Goal: Task Accomplishment & Management: Manage account settings

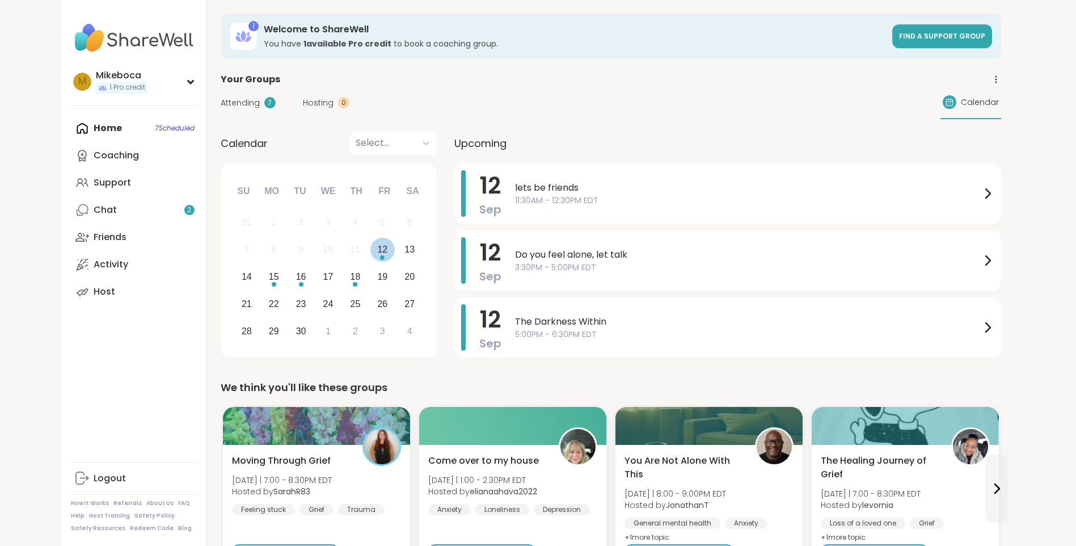
click at [381, 254] on div "12" at bounding box center [382, 249] width 10 height 15
click at [109, 182] on div "Support" at bounding box center [112, 182] width 37 height 12
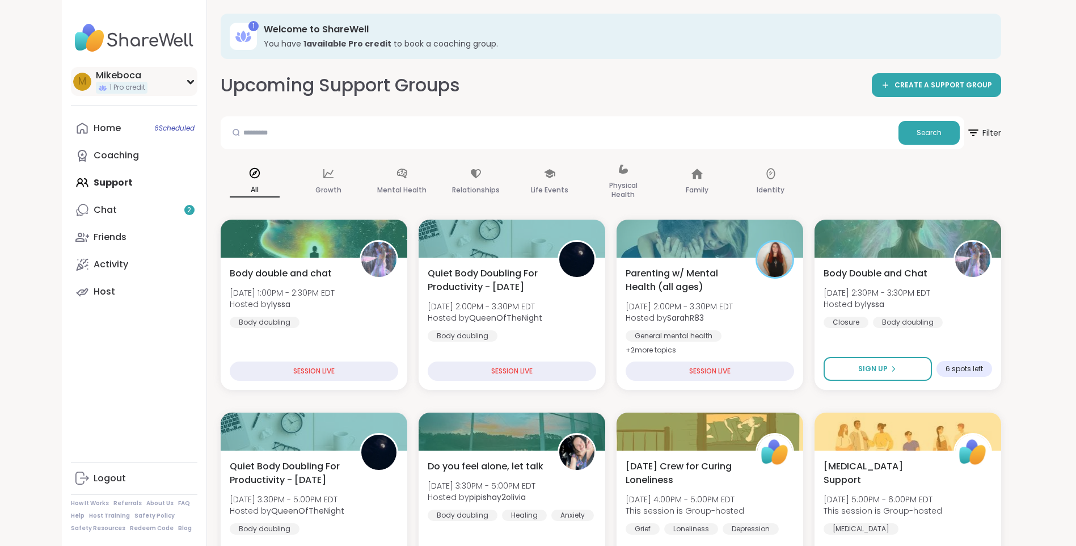
click at [187, 83] on icon at bounding box center [190, 82] width 9 height 6
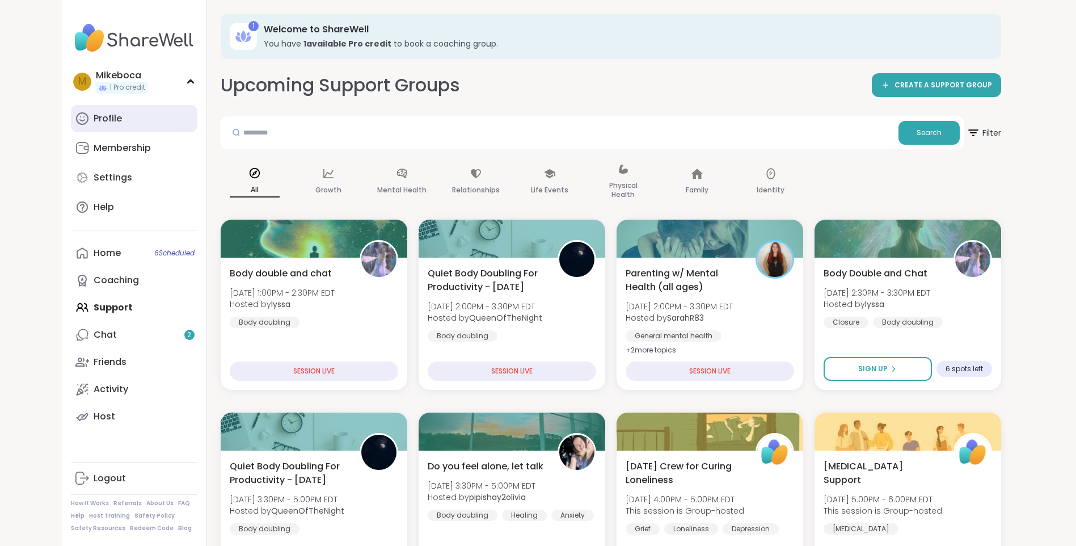
click at [98, 112] on div "Profile" at bounding box center [108, 118] width 28 height 12
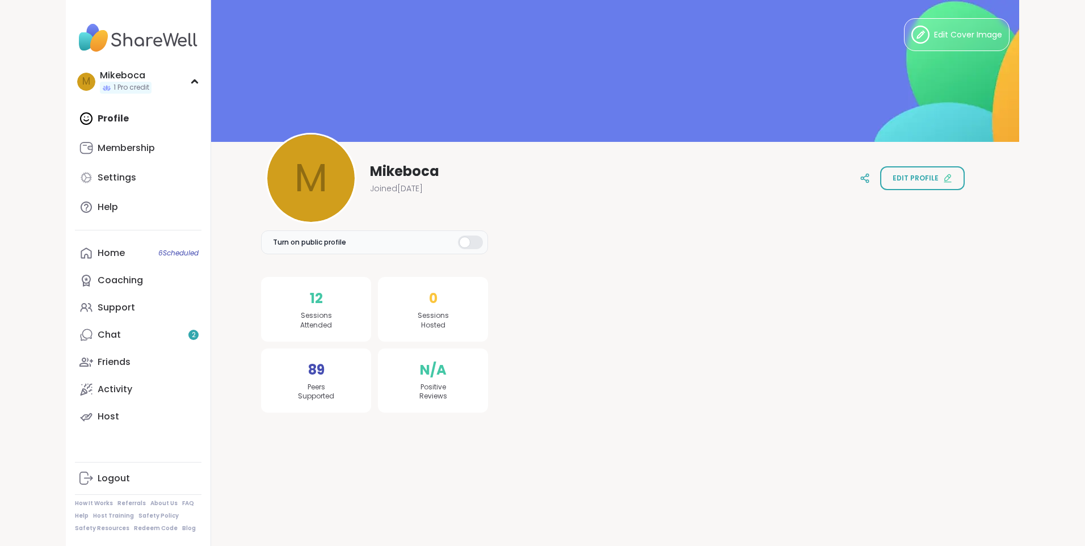
click at [473, 246] on div at bounding box center [470, 242] width 25 height 14
click at [920, 185] on button "Edit profile" at bounding box center [922, 178] width 85 height 24
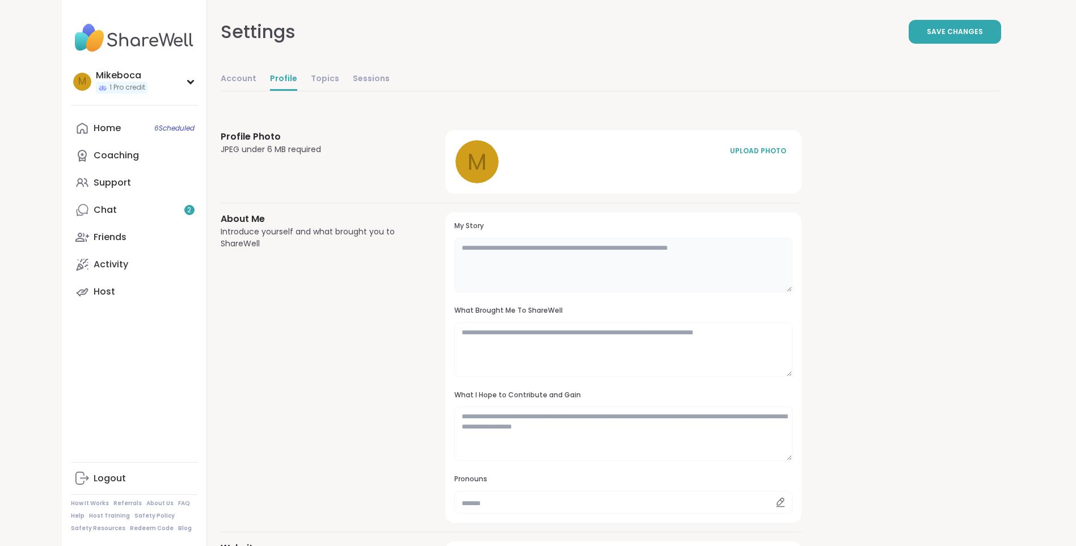
click at [472, 248] on textarea at bounding box center [623, 265] width 338 height 54
click at [107, 69] on div "Mikeboca" at bounding box center [122, 75] width 52 height 12
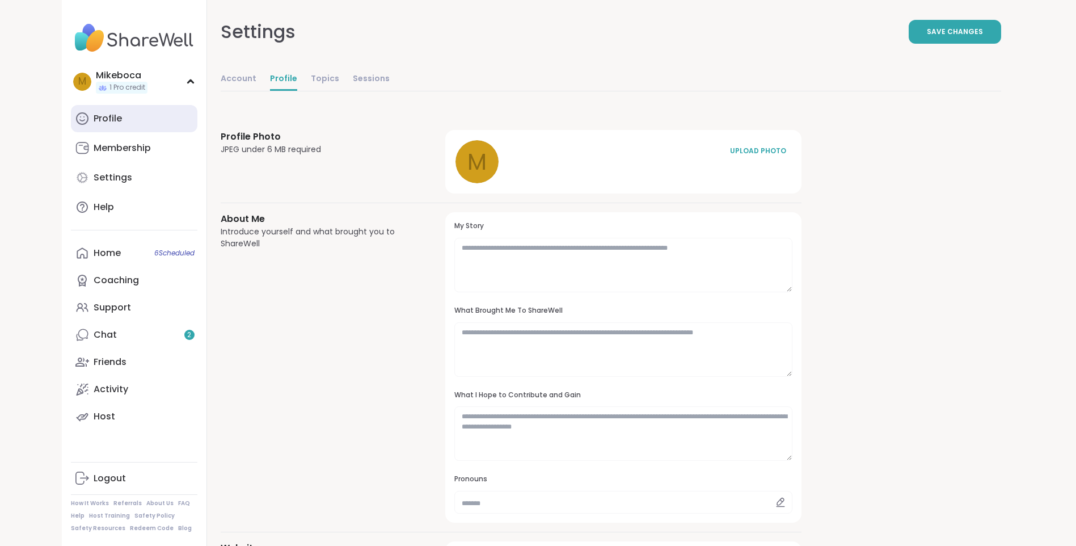
click at [137, 122] on link "Profile" at bounding box center [134, 118] width 127 height 27
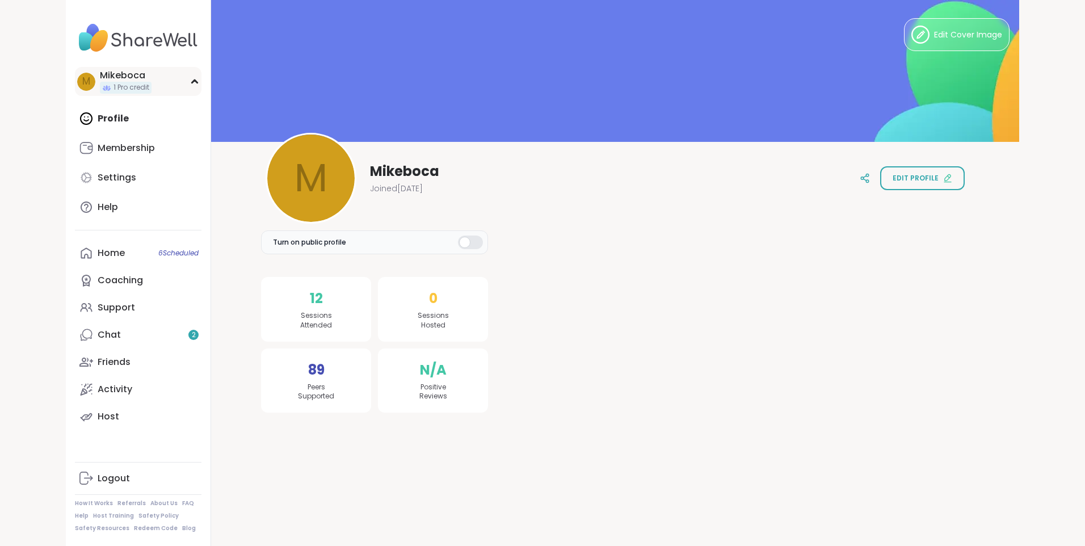
click at [192, 81] on icon at bounding box center [194, 81] width 5 height 3
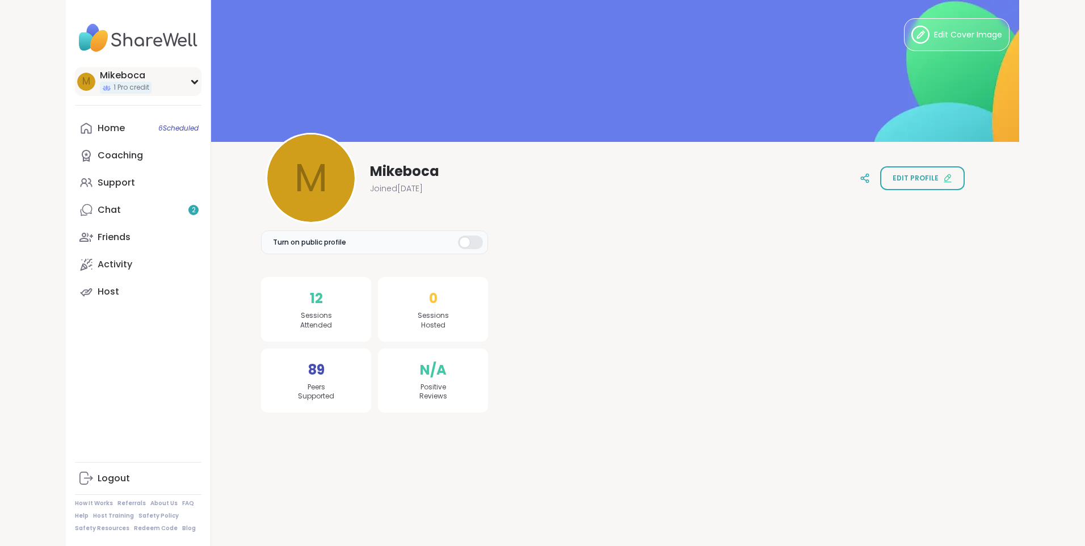
click at [114, 80] on div "Mikeboca" at bounding box center [126, 75] width 52 height 12
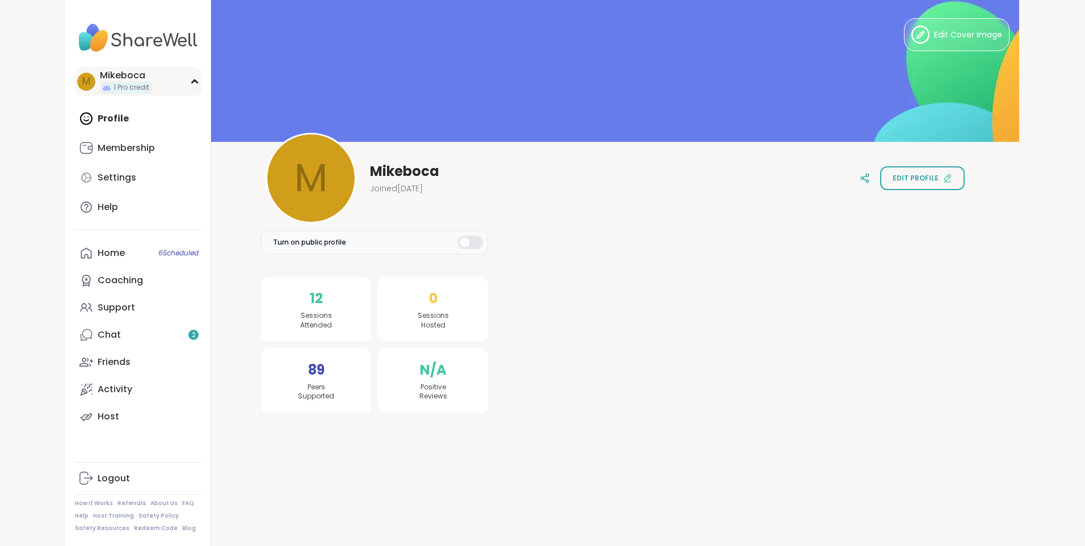
click at [187, 85] on div "M Mikeboca 1 Pro credit" at bounding box center [138, 81] width 127 height 29
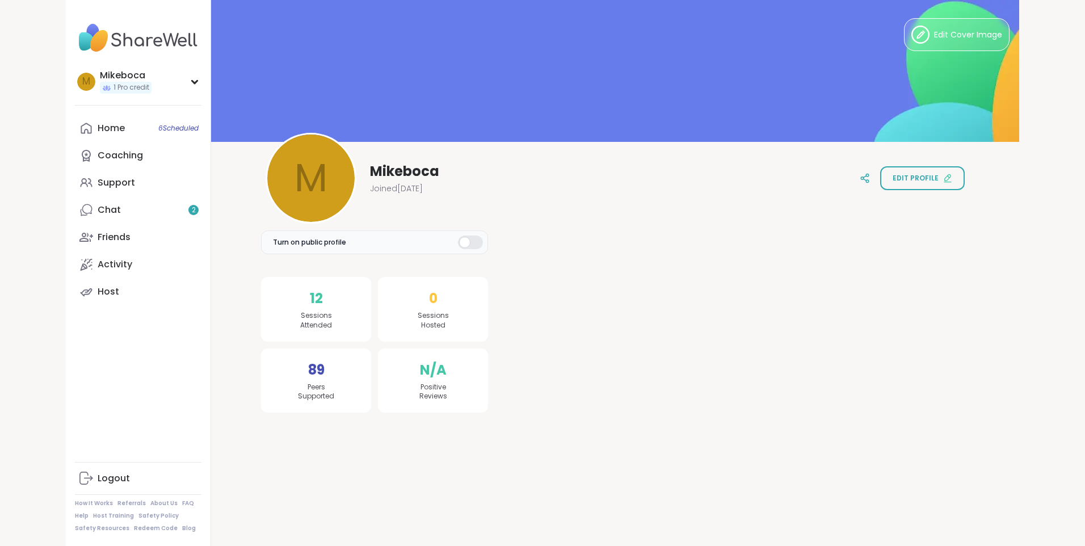
click at [96, 325] on div "M [PERSON_NAME] 1 Pro credit Profile Membership Settings Help Home 6 Scheduled …" at bounding box center [138, 273] width 145 height 546
click at [896, 178] on span "Edit profile" at bounding box center [915, 178] width 46 height 10
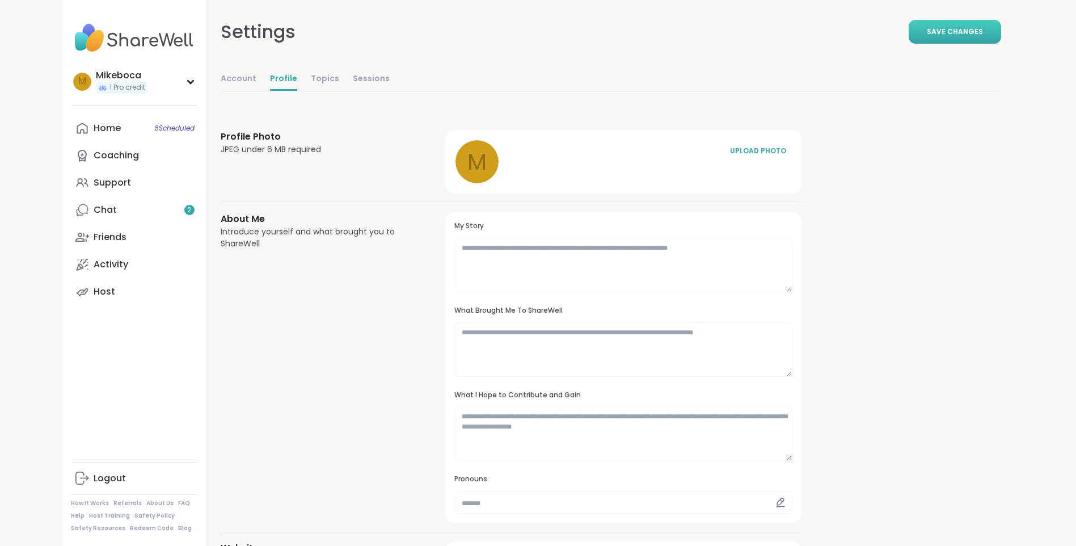
click at [960, 35] on span "Save Changes" at bounding box center [955, 32] width 56 height 10
click at [125, 128] on link "Home 6 Scheduled" at bounding box center [134, 128] width 127 height 27
